Goal: Information Seeking & Learning: Learn about a topic

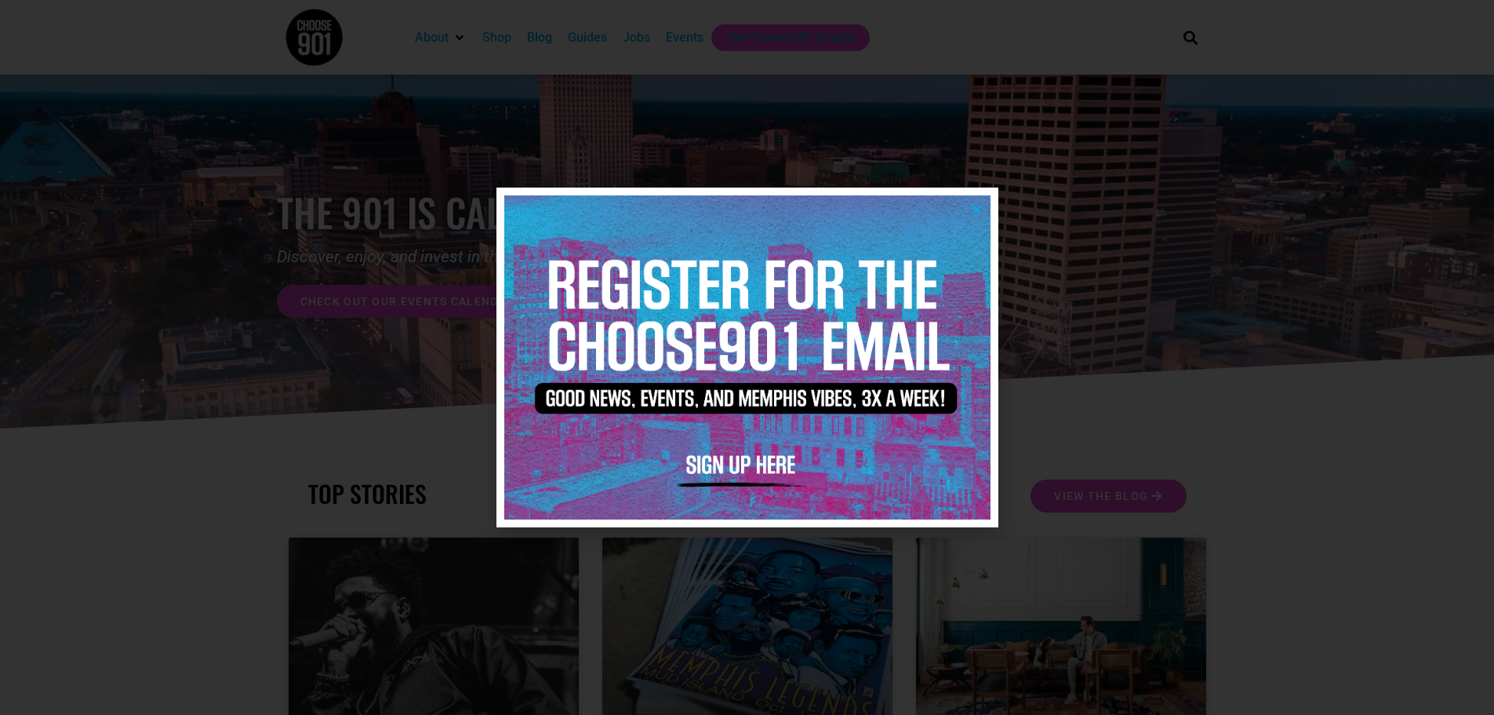
click at [977, 201] on img at bounding box center [747, 357] width 486 height 324
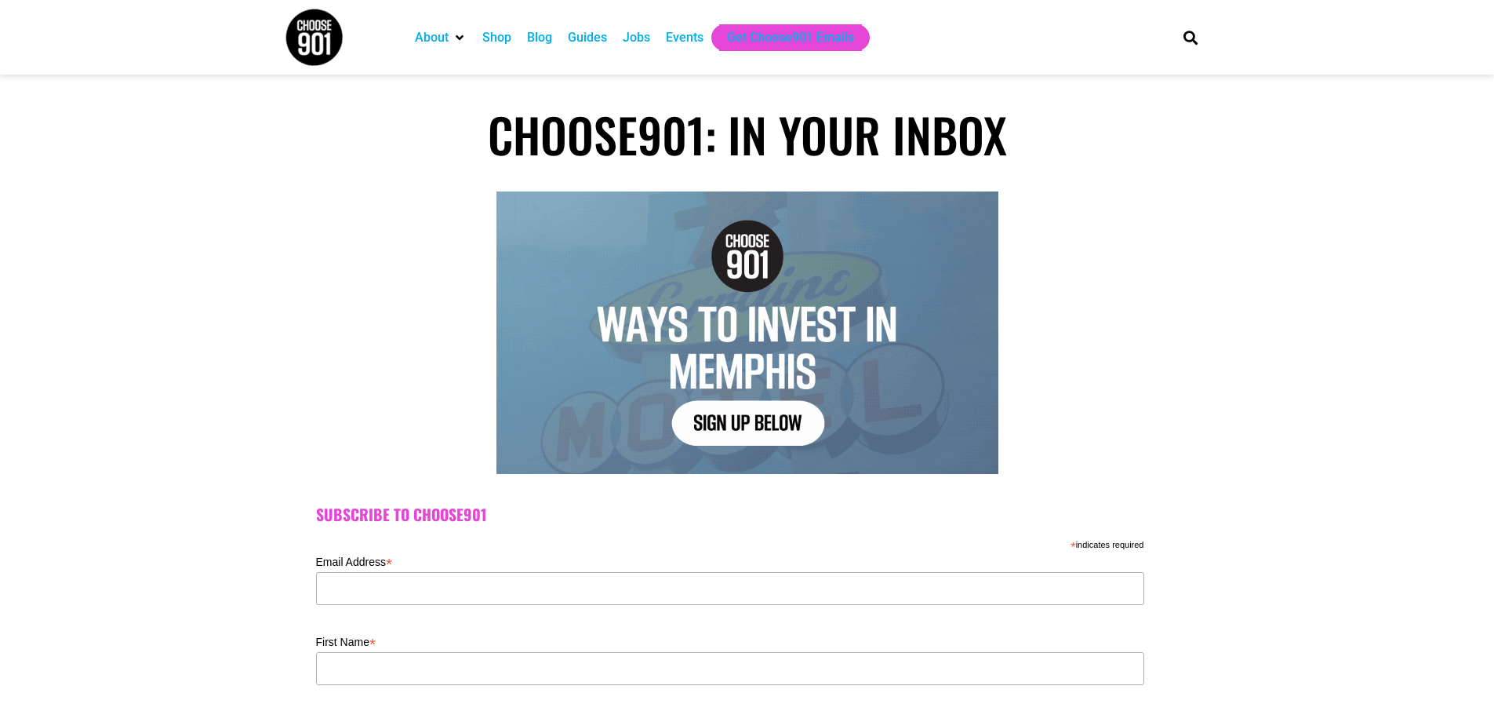
click at [636, 34] on div "Jobs" at bounding box center [636, 37] width 27 height 19
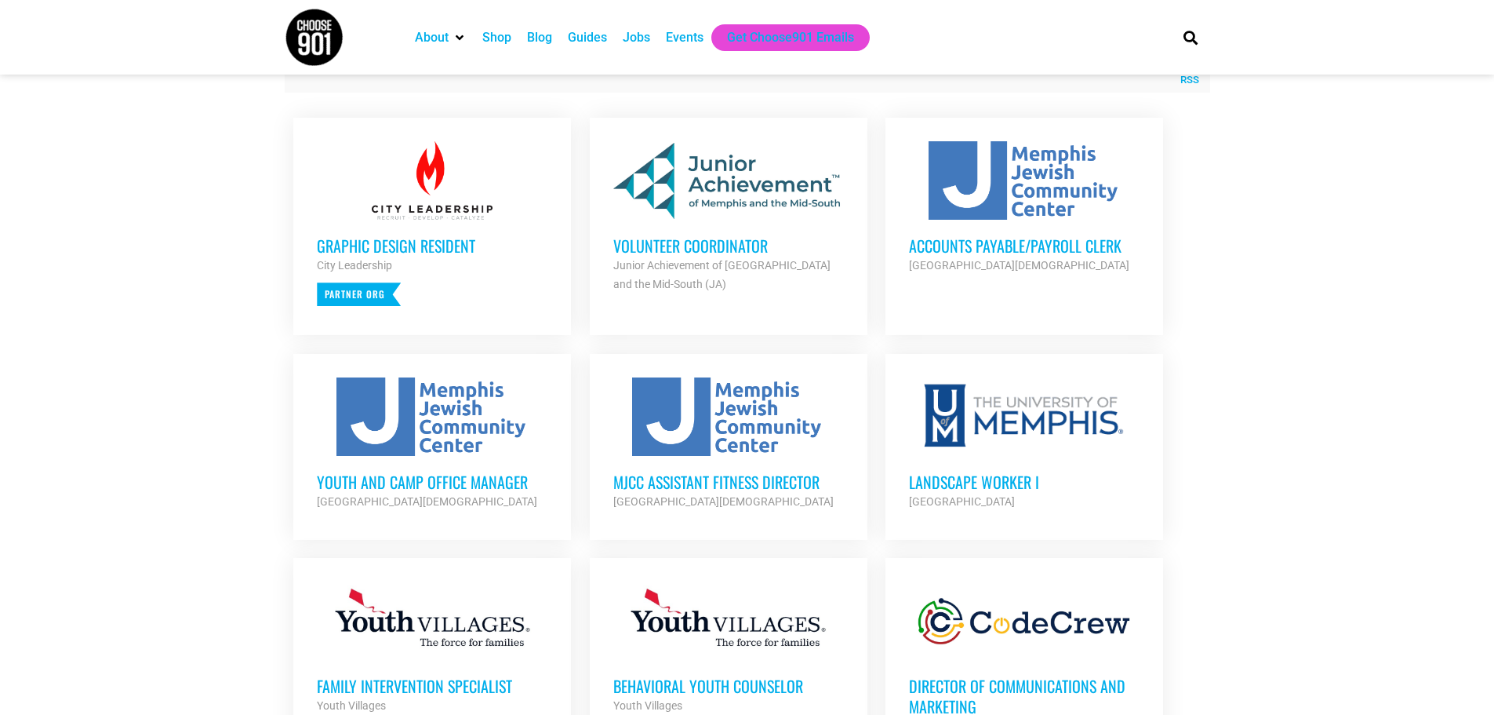
scroll to position [627, 0]
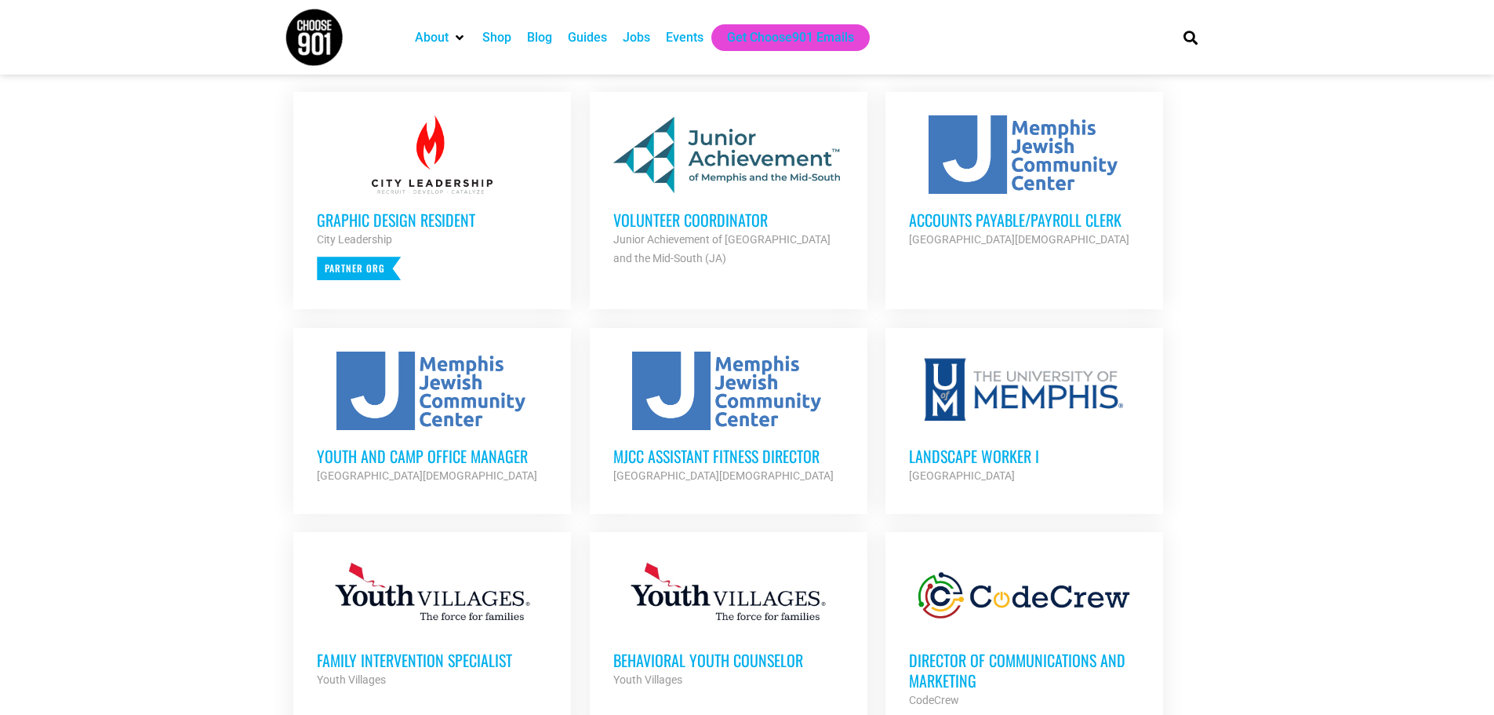
click at [1045, 219] on h3 "Accounts Payable/Payroll Clerk" at bounding box center [1024, 219] width 231 height 20
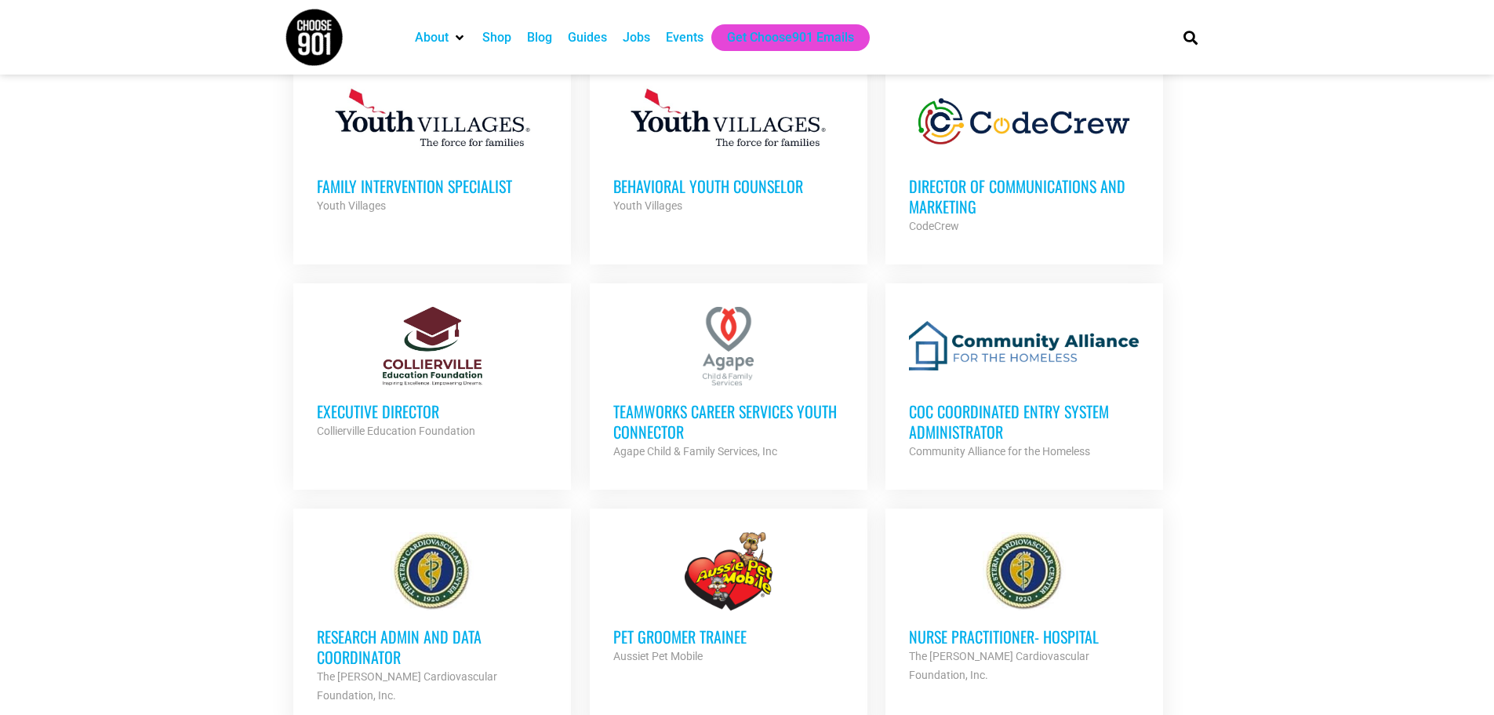
scroll to position [1098, 0]
